Goal: Information Seeking & Learning: Learn about a topic

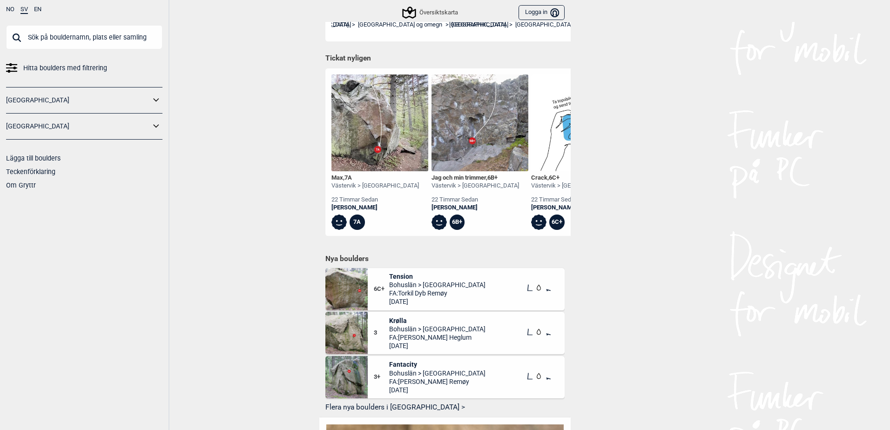
scroll to position [279, 0]
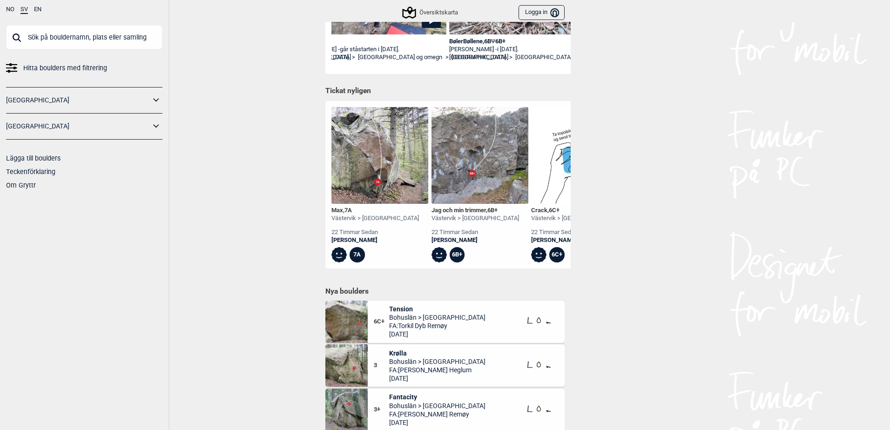
click at [153, 126] on icon at bounding box center [156, 127] width 12 height 14
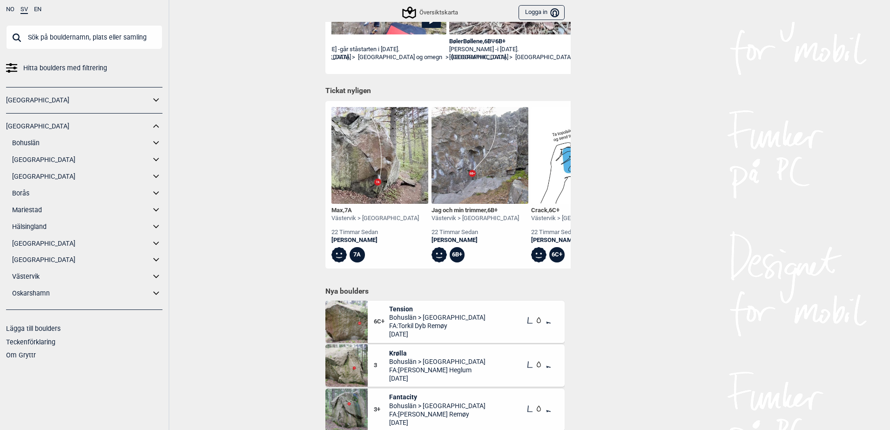
click at [156, 243] on icon at bounding box center [156, 244] width 12 height 14
click at [46, 260] on link "[GEOGRAPHIC_DATA] öst" at bounding box center [90, 260] width 144 height 14
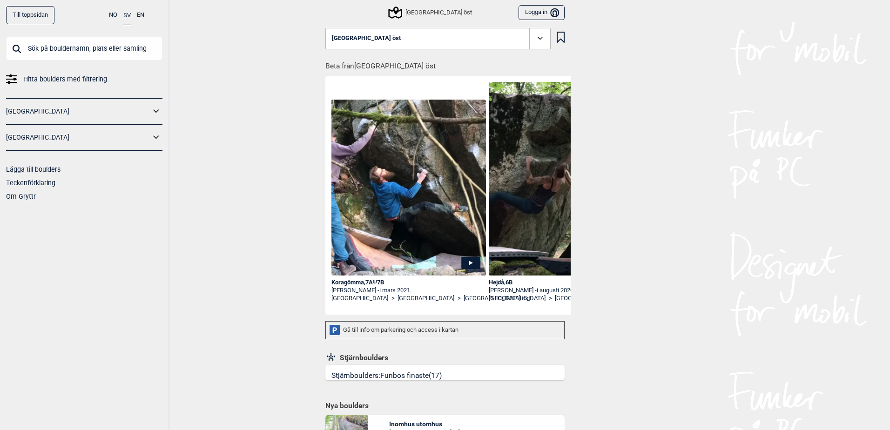
click at [535, 39] on icon at bounding box center [540, 38] width 11 height 11
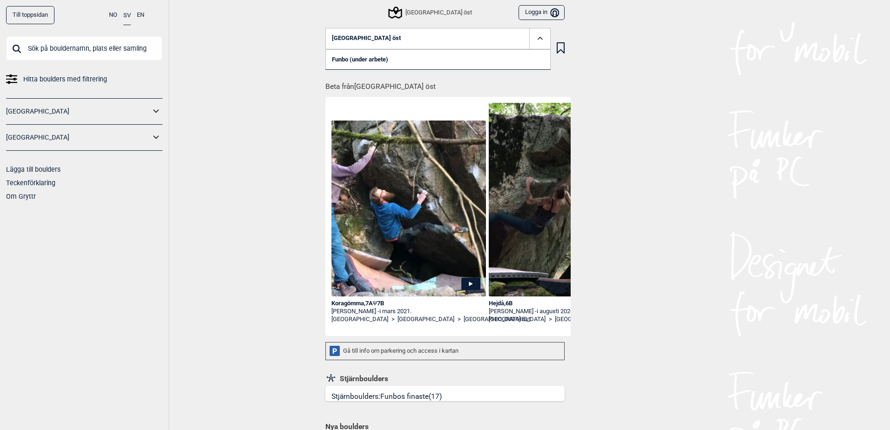
click at [255, 74] on div "Till toppsidan NO SV EN Hitta boulders med filtrering [GEOGRAPHIC_DATA] [GEOGRA…" at bounding box center [445, 215] width 890 height 430
click at [535, 37] on icon at bounding box center [540, 38] width 11 height 11
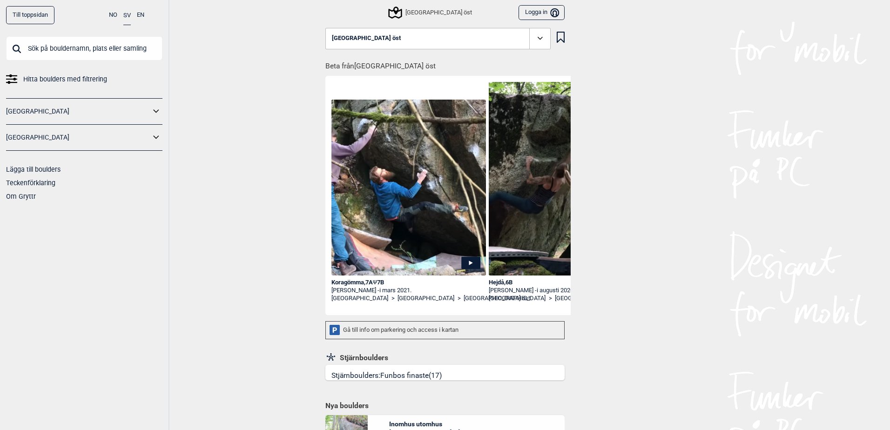
click at [519, 39] on button "[GEOGRAPHIC_DATA] öst" at bounding box center [437, 38] width 225 height 21
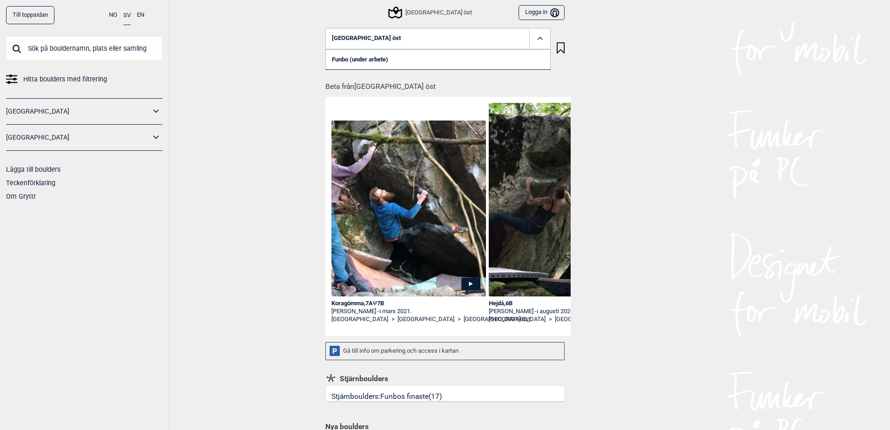
click at [539, 39] on icon at bounding box center [539, 38] width 5 height 3
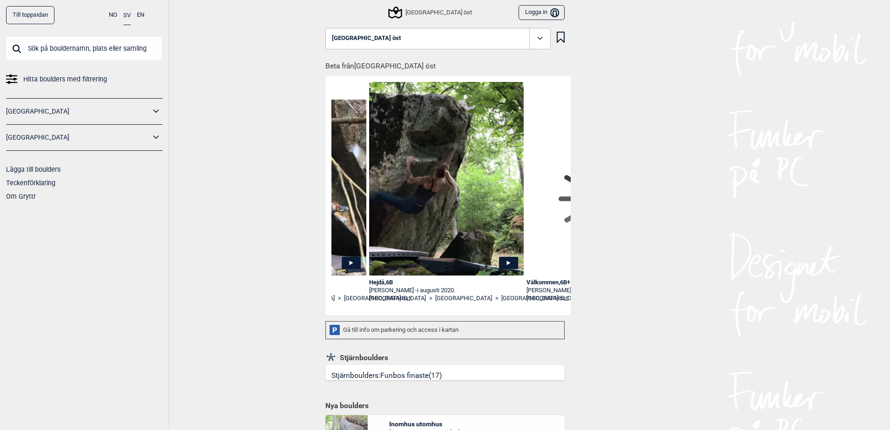
scroll to position [0, 124]
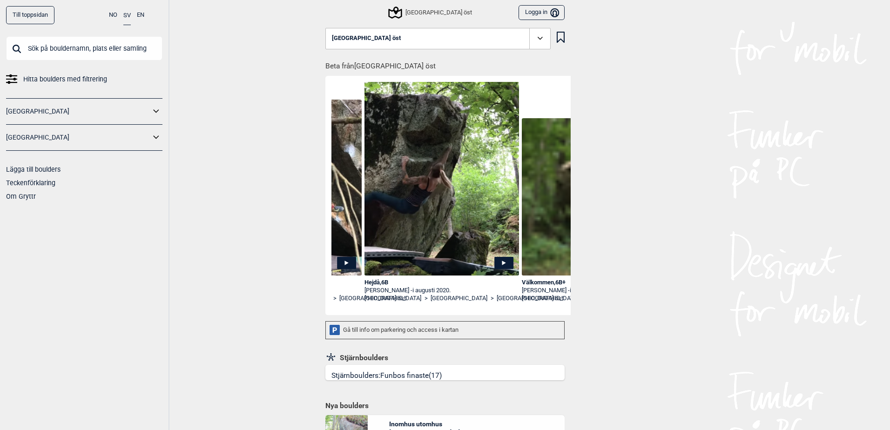
click at [380, 281] on div "Hejdå , 6B" at bounding box center [442, 283] width 155 height 8
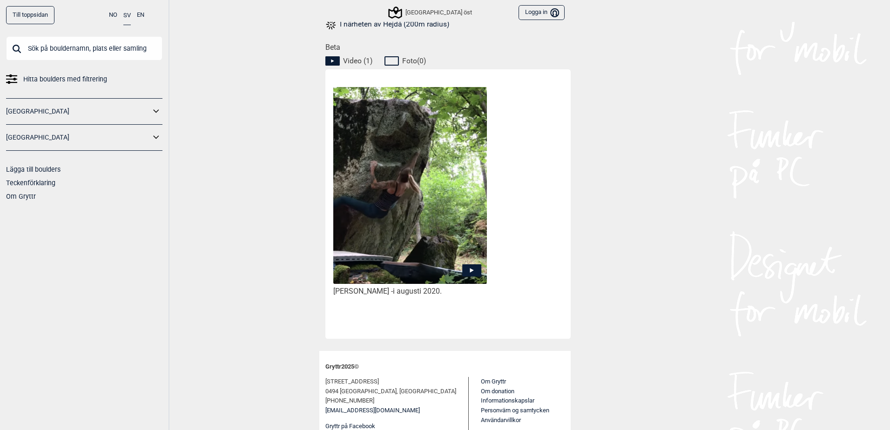
scroll to position [436, 0]
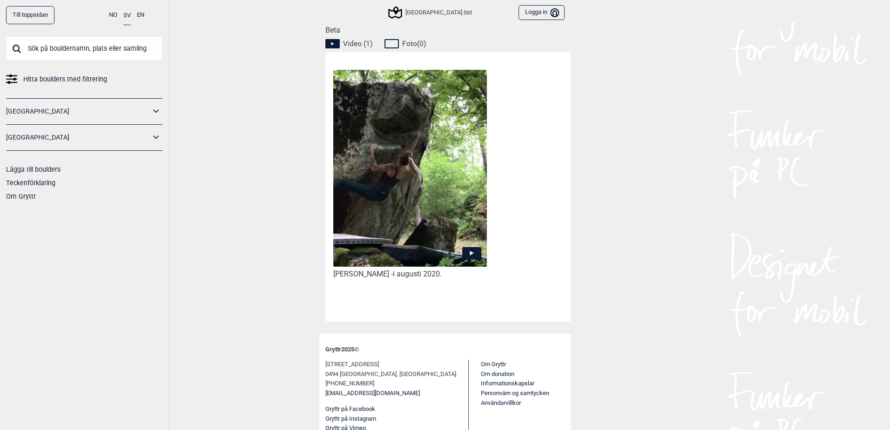
click at [401, 189] on img at bounding box center [410, 169] width 154 height 198
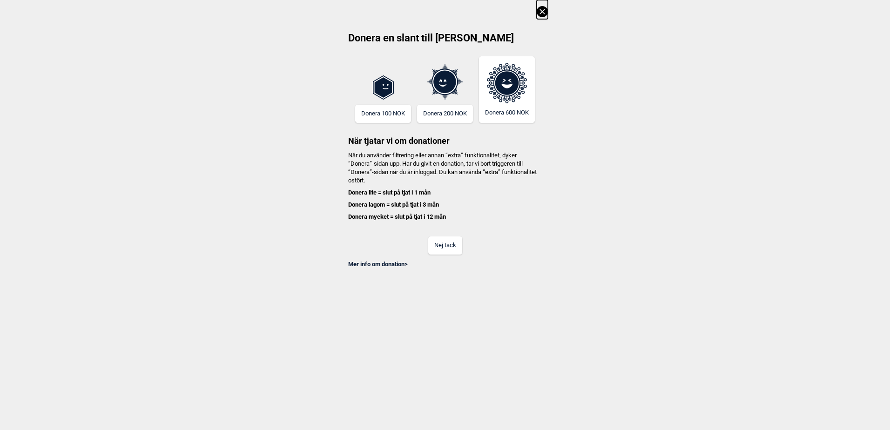
click at [543, 14] on icon at bounding box center [542, 11] width 11 height 11
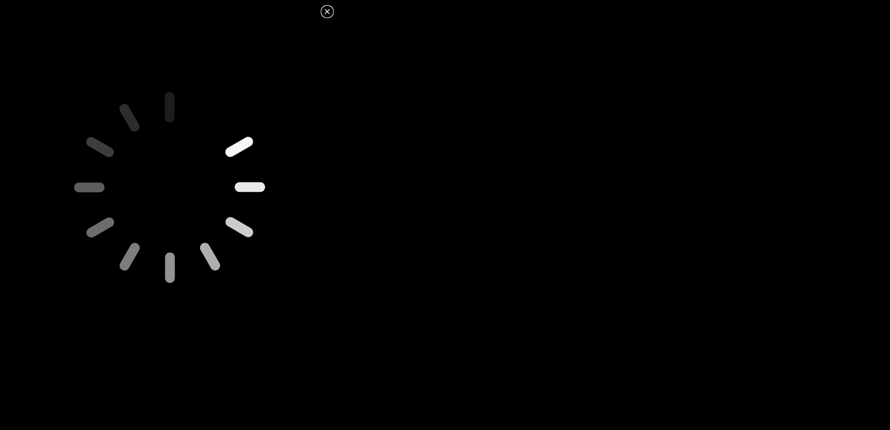
click at [328, 13] on icon at bounding box center [327, 11] width 5 height 5
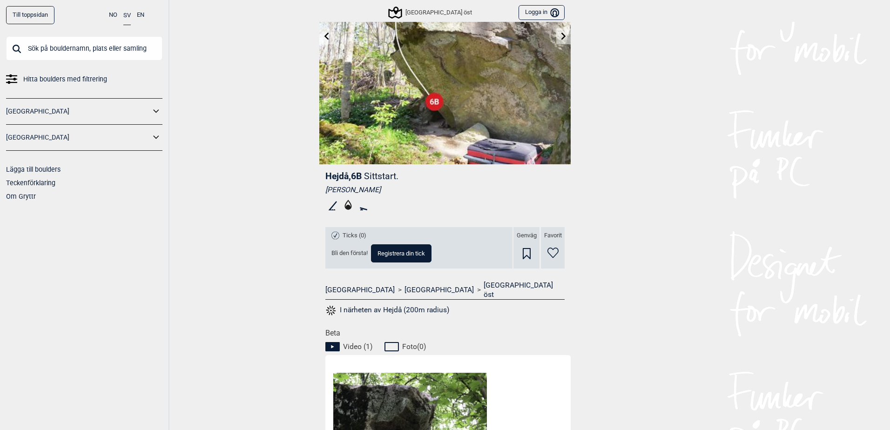
scroll to position [0, 0]
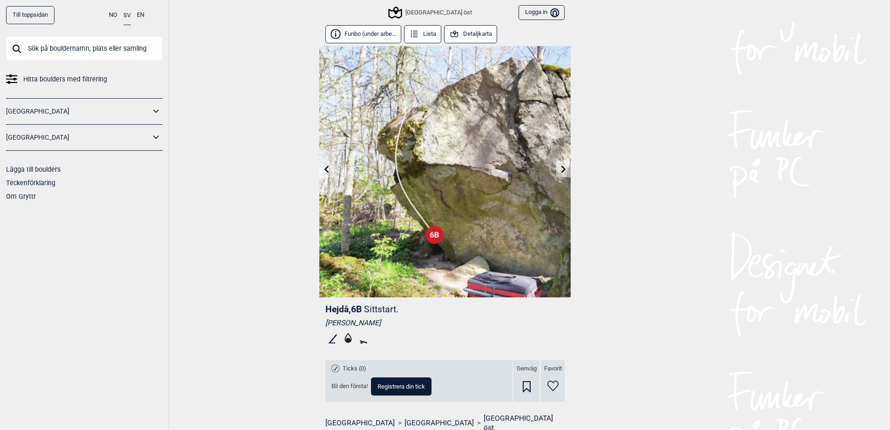
click at [138, 138] on link "[GEOGRAPHIC_DATA]" at bounding box center [78, 138] width 144 height 14
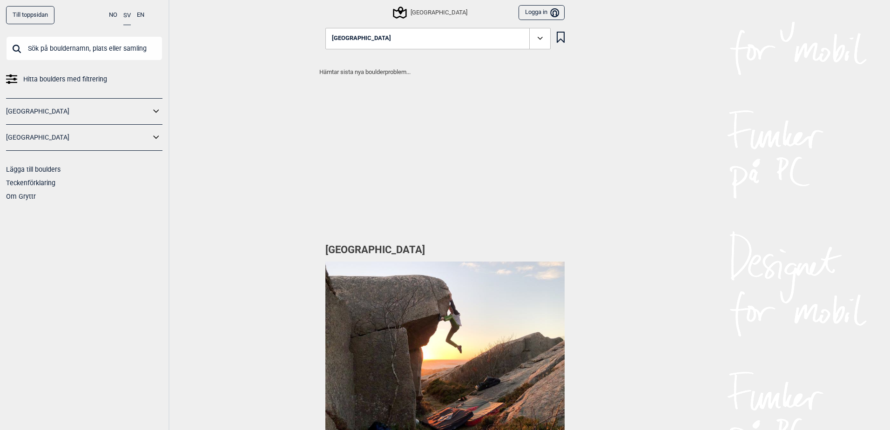
click at [166, 135] on div "Till toppsidan NO SV EN Hitta boulders med filtrering [GEOGRAPHIC_DATA] [GEOGRA…" at bounding box center [84, 215] width 169 height 430
click at [159, 137] on icon at bounding box center [156, 138] width 12 height 14
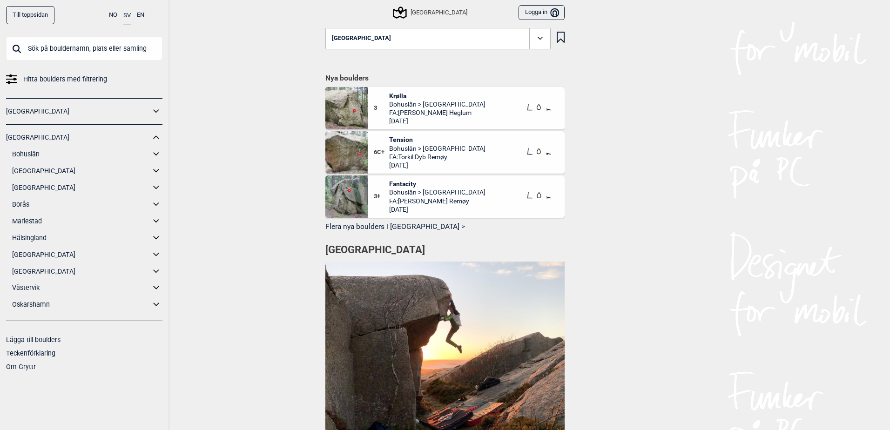
click at [158, 255] on icon at bounding box center [156, 255] width 12 height 14
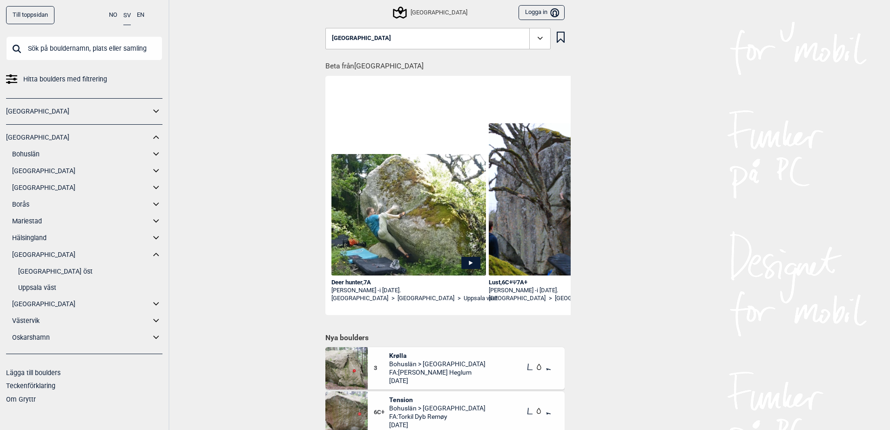
click at [48, 288] on link "Uppsala väst" at bounding box center [90, 288] width 144 height 14
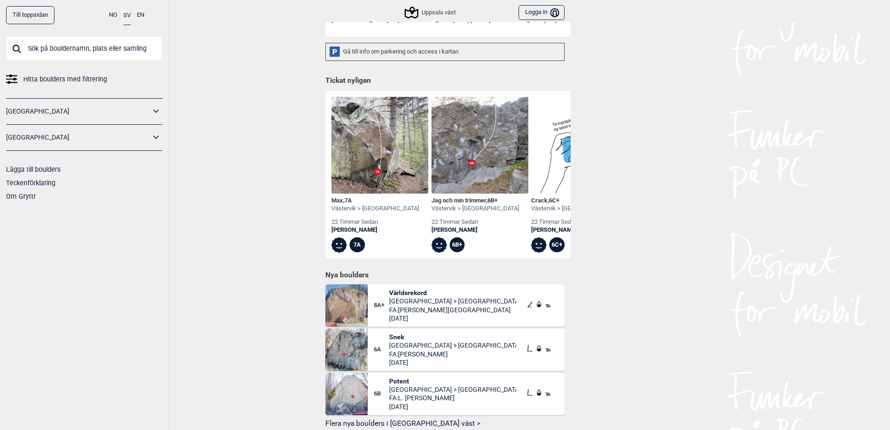
scroll to position [326, 0]
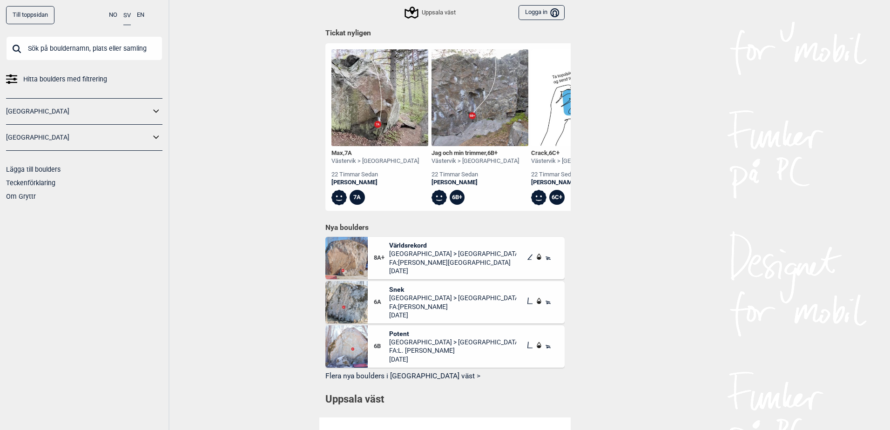
click at [408, 384] on button "Flera nya boulders i [GEOGRAPHIC_DATA] väst >" at bounding box center [444, 377] width 239 height 14
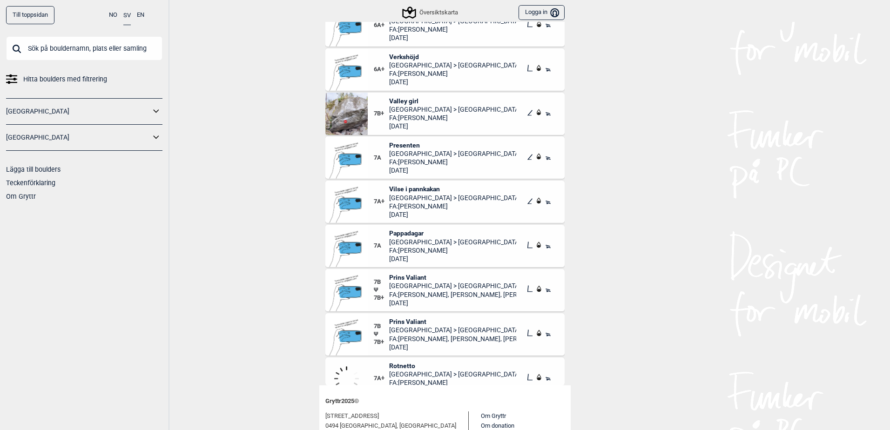
scroll to position [978, 0]
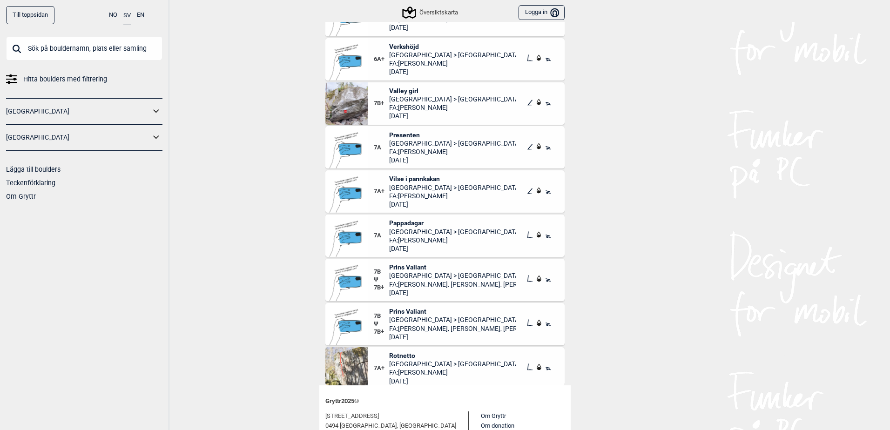
click at [410, 178] on span "Vilse i pannkakan" at bounding box center [453, 179] width 128 height 8
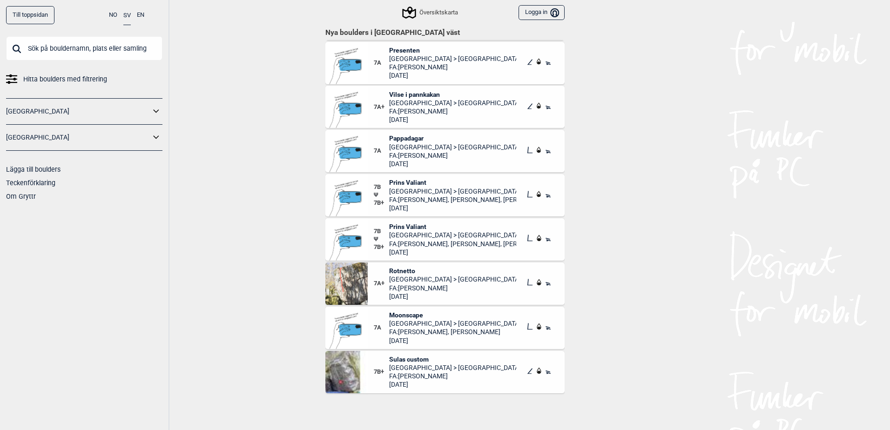
scroll to position [1164, 0]
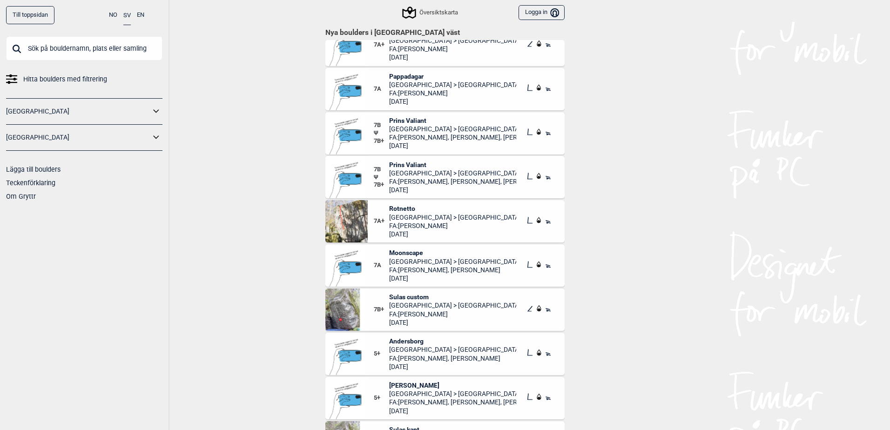
click at [406, 164] on span "Prins Valiant" at bounding box center [453, 165] width 128 height 8
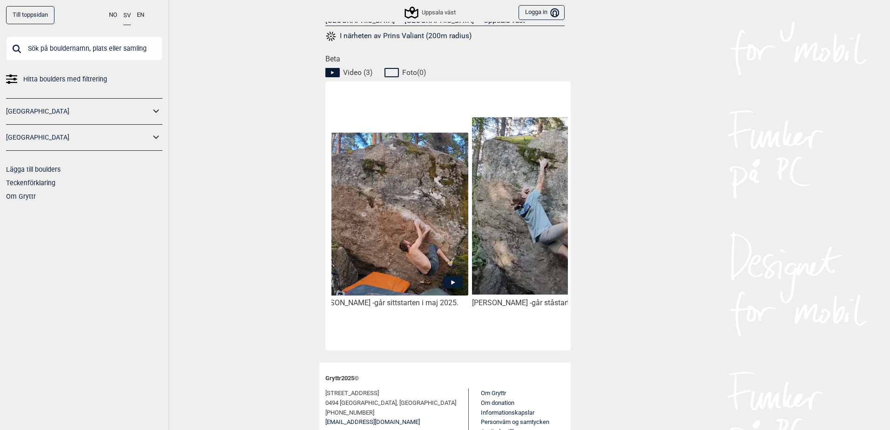
scroll to position [0, 90]
